Goal: Task Accomplishment & Management: Manage account settings

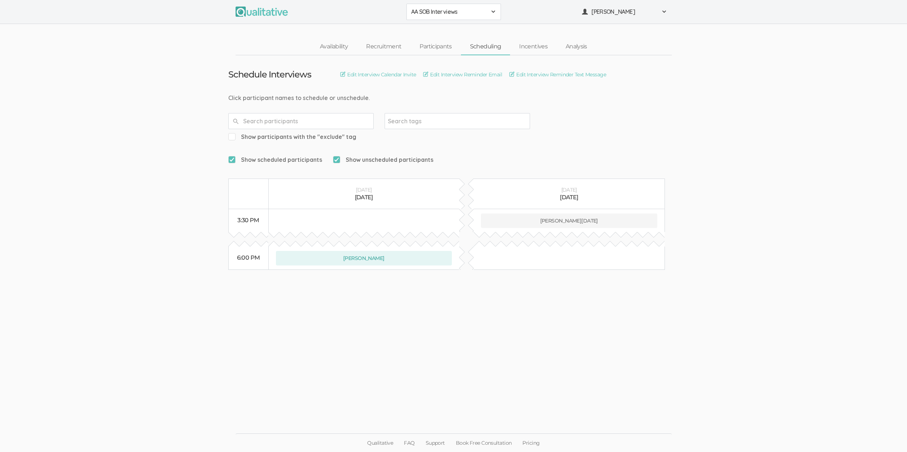
click at [140, 302] on ui-view "Schedule Interviews Edit Interview Calendar Invite Edit Interview Reminder Emai…" at bounding box center [453, 226] width 907 height 342
click at [330, 43] on link "Availability" at bounding box center [334, 47] width 46 height 16
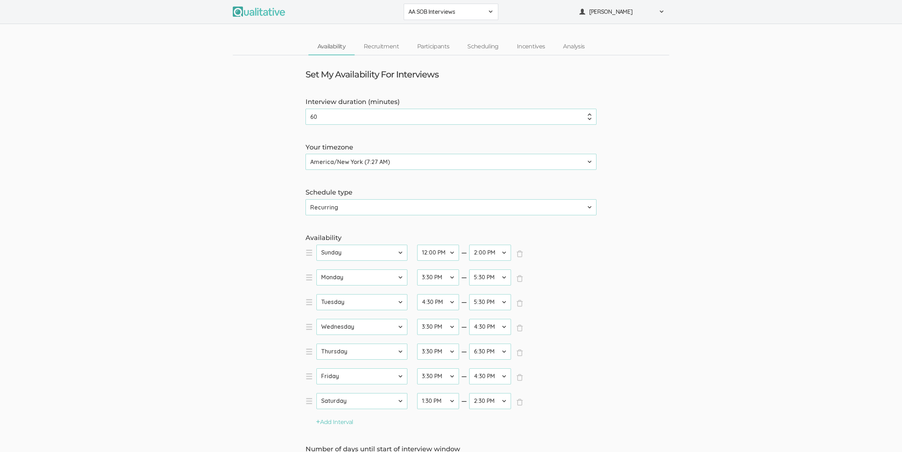
click at [139, 140] on form "Interview duration (minutes) 60 (success) Your timezone Etc/GMT-14 (1:27 AM) Pa…" at bounding box center [451, 327] width 902 height 460
click at [344, 211] on select "Calendar Recurring" at bounding box center [451, 207] width 291 height 16
click at [483, 47] on link "Scheduling" at bounding box center [482, 47] width 49 height 16
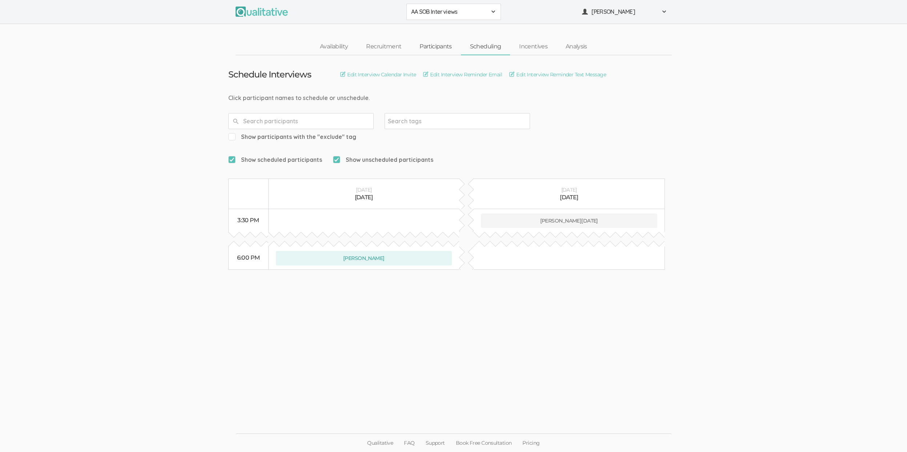
click at [440, 42] on link "Participants" at bounding box center [436, 47] width 50 height 16
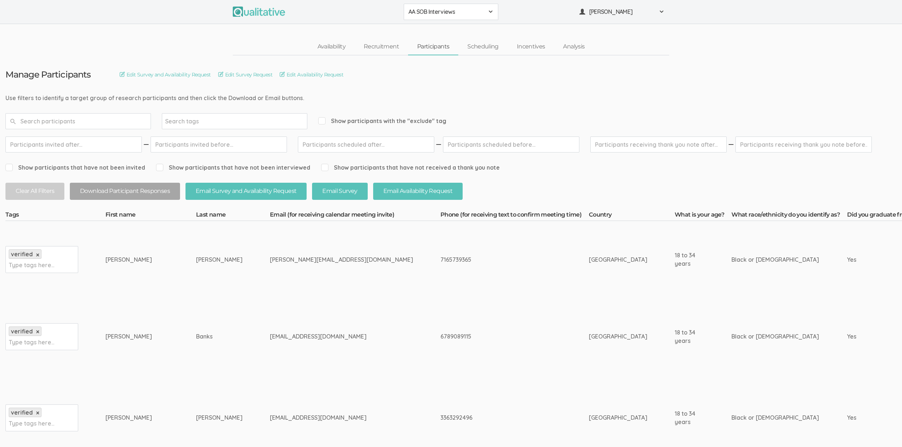
click at [440, 337] on div "6789089115" at bounding box center [500, 336] width 121 height 8
copy div "6789089115"
click at [197, 314] on td "Banks" at bounding box center [233, 336] width 74 height 77
click at [139, 28] on ui-view "Availability Recruitment Participants Scheduling Incentives Analysis" at bounding box center [451, 39] width 902 height 31
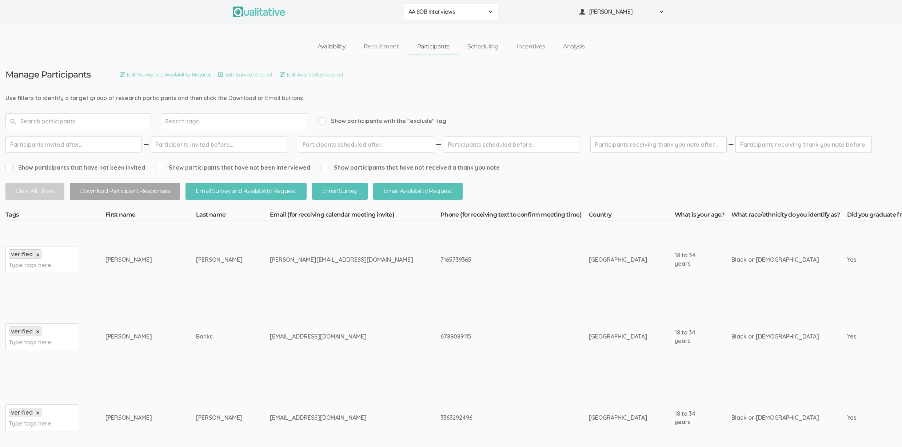
click at [324, 49] on link "Availability" at bounding box center [331, 47] width 46 height 16
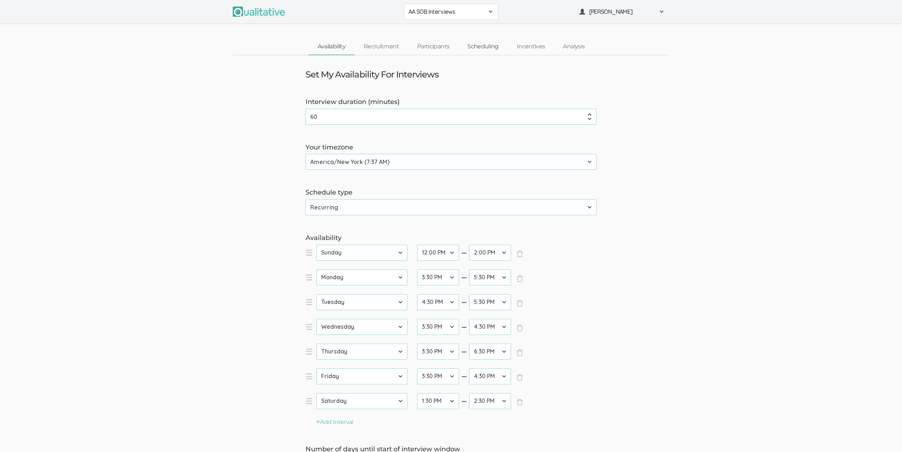
click at [480, 48] on link "Scheduling" at bounding box center [482, 47] width 49 height 16
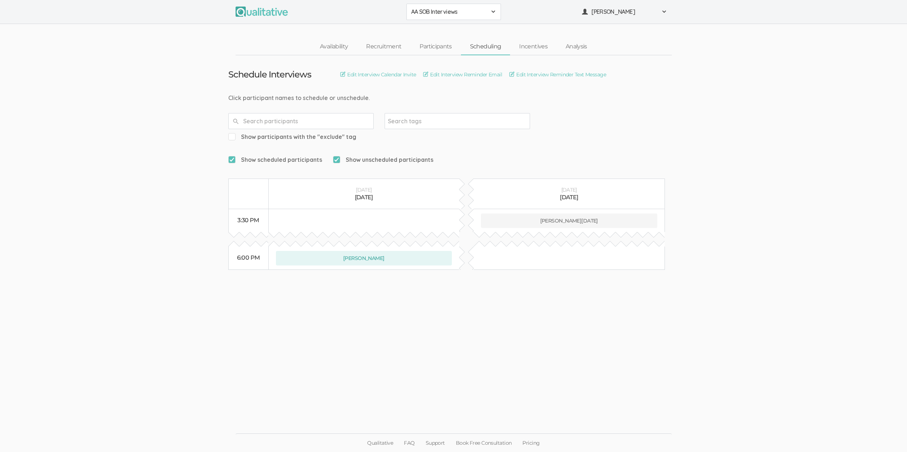
click at [476, 48] on link "Scheduling" at bounding box center [485, 47] width 49 height 16
click at [862, 168] on ui-view "Schedule Interviews Edit Interview Calendar Invite Edit Interview Reminder Emai…" at bounding box center [453, 226] width 907 height 342
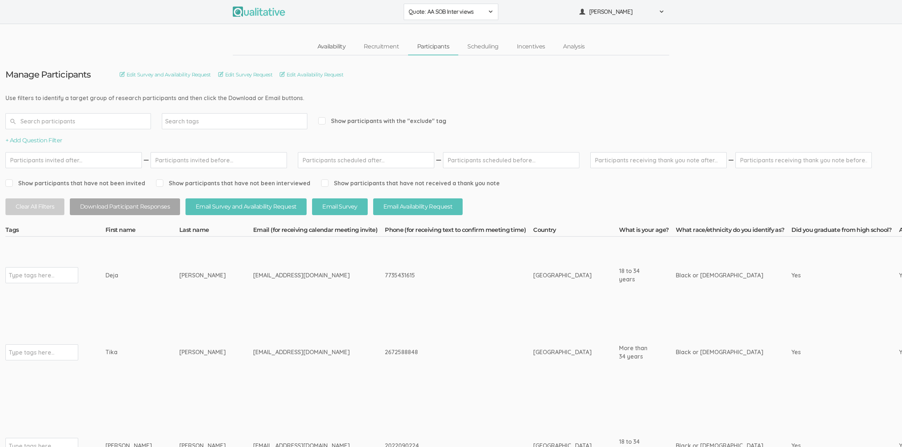
click at [325, 47] on link "Availability" at bounding box center [331, 47] width 46 height 16
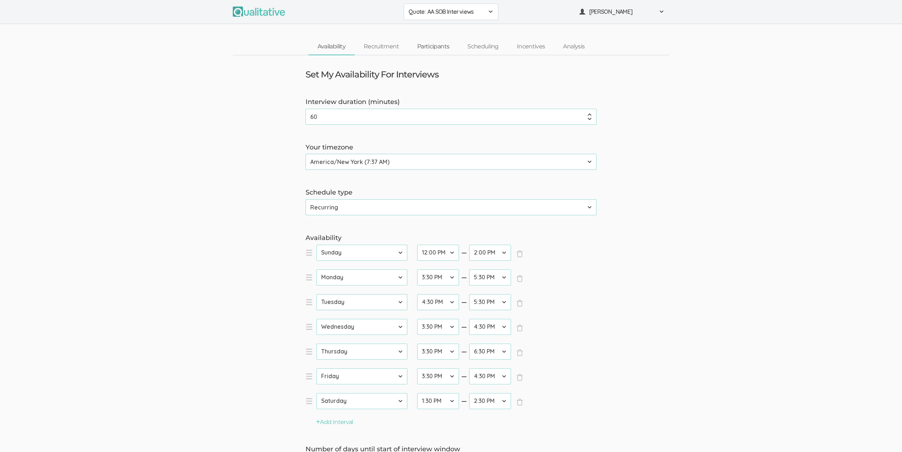
click at [440, 50] on link "Participants" at bounding box center [433, 47] width 50 height 16
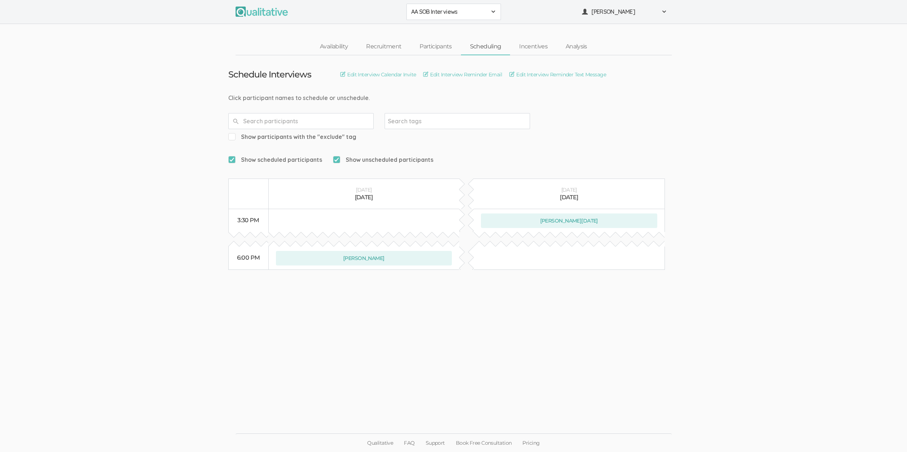
click at [174, 333] on ui-view "Schedule Interviews Edit Interview Calendar Invite Edit Interview Reminder Emai…" at bounding box center [453, 226] width 907 height 342
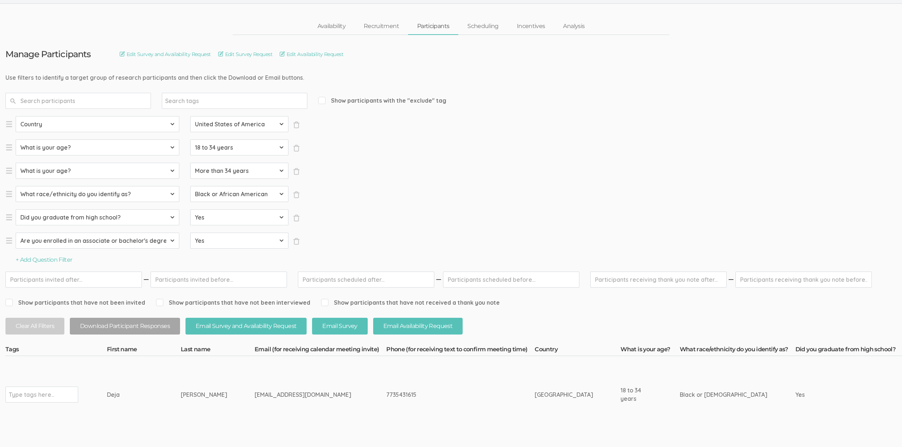
drag, startPoint x: 191, startPoint y: 446, endPoint x: 219, endPoint y: 439, distance: 28.9
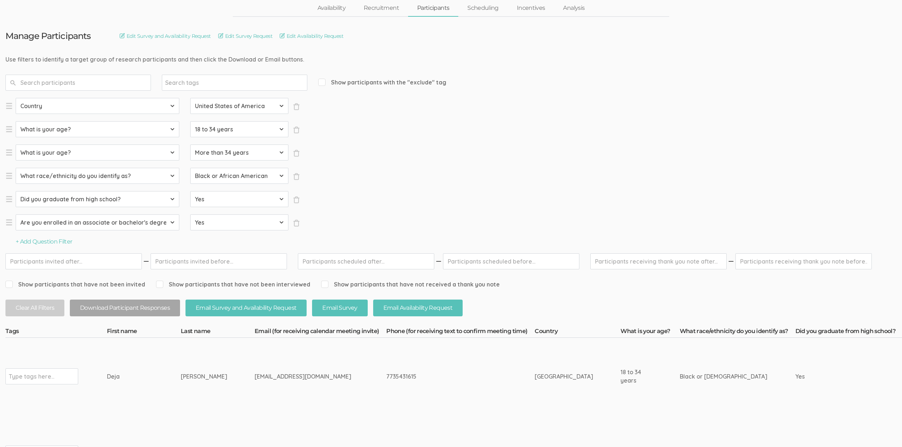
click at [255, 415] on td "[EMAIL_ADDRESS][DOMAIN_NAME]" at bounding box center [321, 453] width 132 height 77
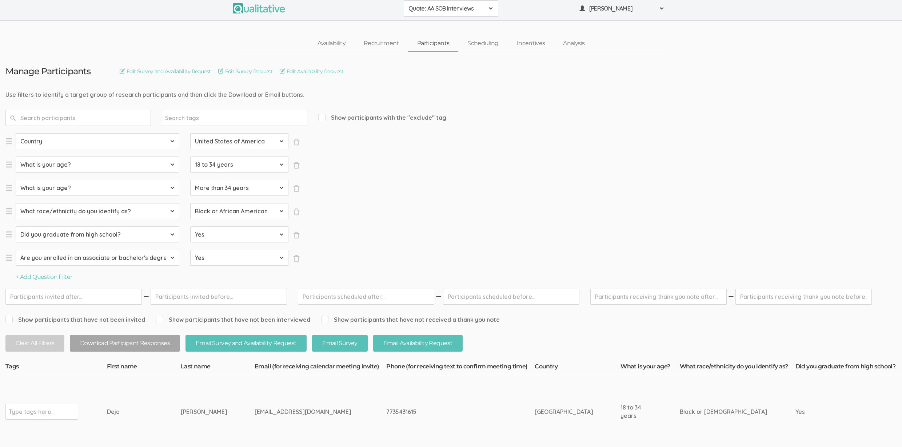
scroll to position [0, 0]
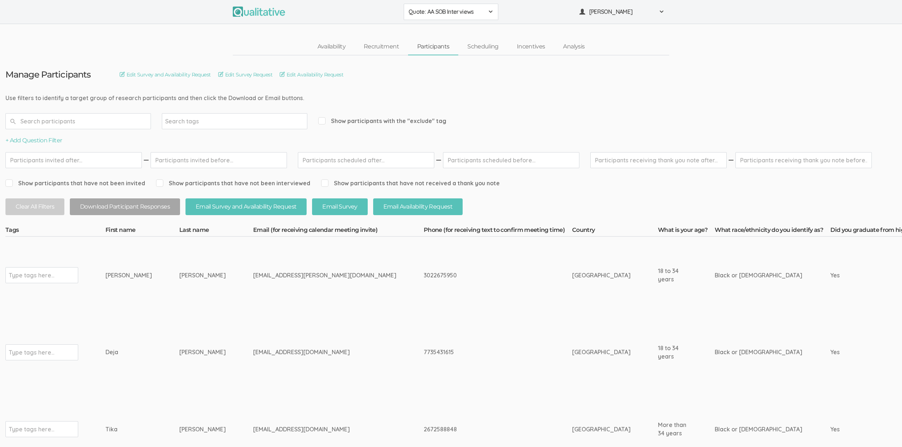
click at [261, 331] on td "[EMAIL_ADDRESS][DOMAIN_NAME]" at bounding box center [338, 352] width 171 height 77
drag, startPoint x: 248, startPoint y: 275, endPoint x: 250, endPoint y: 280, distance: 5.8
click at [253, 280] on td "jasmine.jean@chemours.com" at bounding box center [338, 274] width 171 height 77
click at [258, 274] on div "jasmine.jean@chemours.com" at bounding box center [324, 275] width 143 height 8
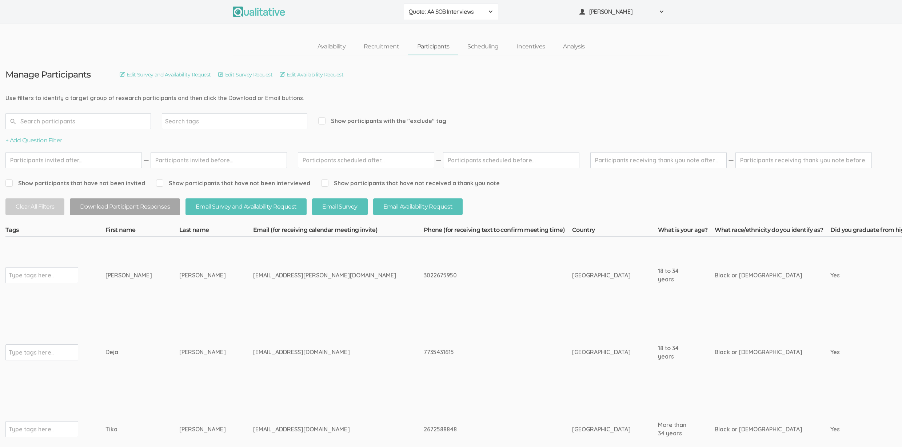
click at [424, 303] on td "3022675950" at bounding box center [498, 274] width 148 height 77
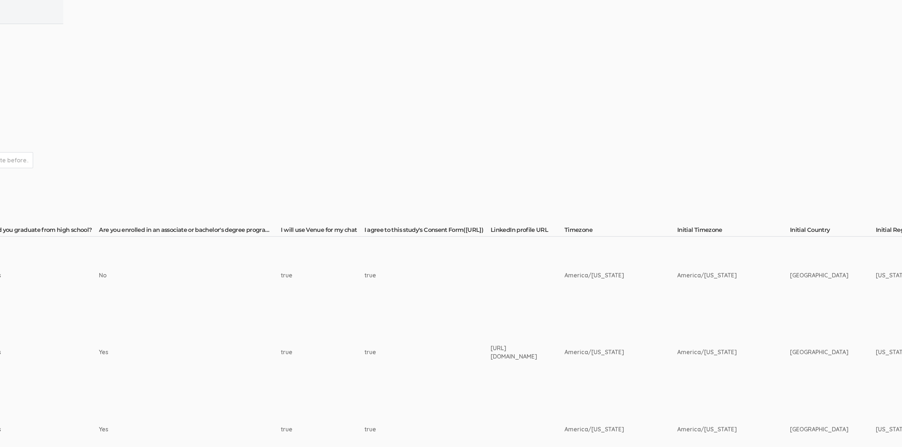
scroll to position [0, 2369]
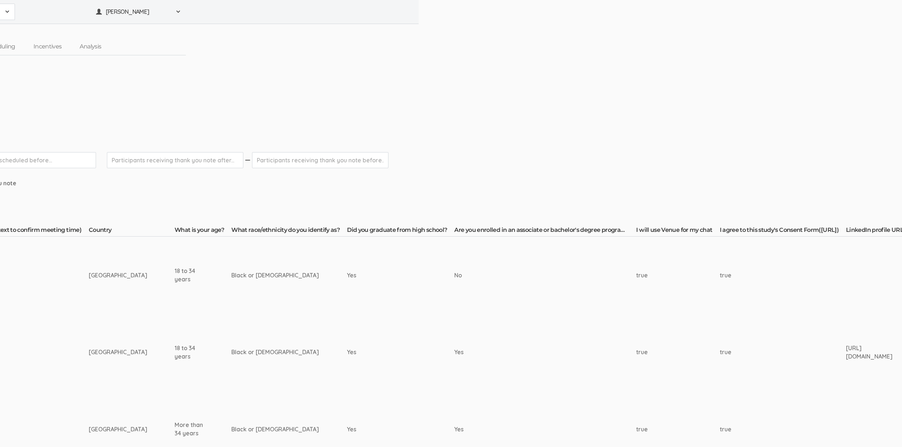
scroll to position [0, 0]
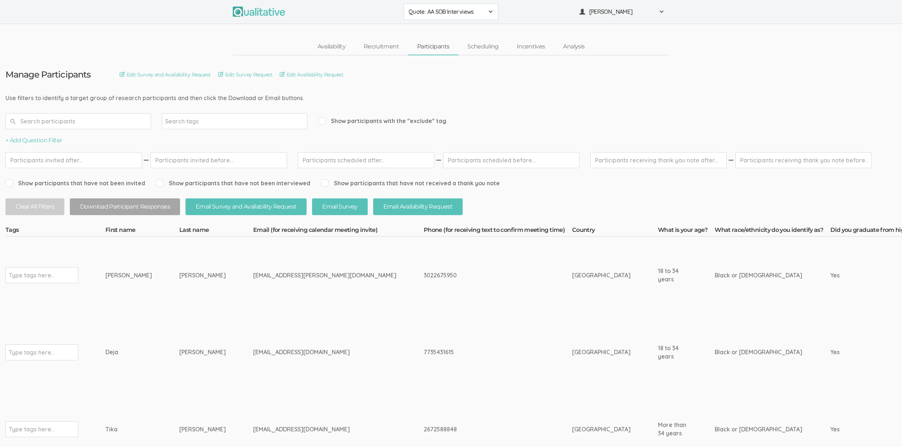
click at [253, 340] on td "[EMAIL_ADDRESS][DOMAIN_NAME]" at bounding box center [338, 352] width 171 height 77
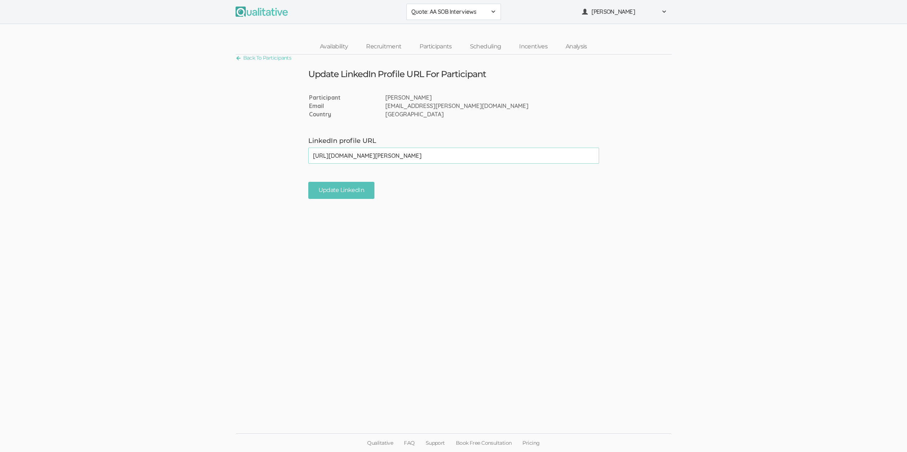
type input "[URL][DOMAIN_NAME][PERSON_NAME]"
click at [345, 201] on ui-view "Back To Participants Update LinkedIn Profile URL For Participant Participant [P…" at bounding box center [453, 226] width 907 height 343
click at [339, 191] on input "Update LinkedIn" at bounding box center [341, 190] width 66 height 17
